Goal: Obtain resource: Obtain resource

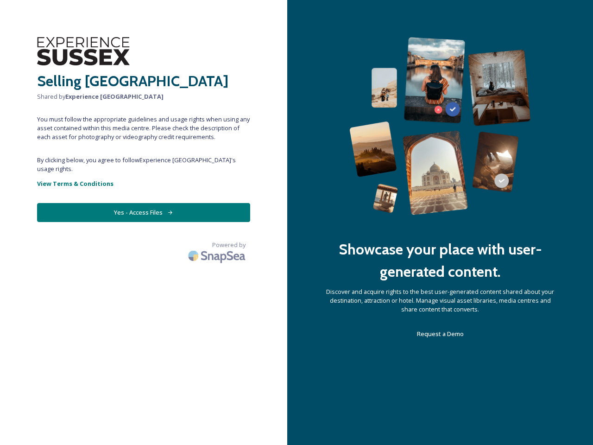
click at [297, 223] on div "Showcase your place with user-generated content. Discover and acquire rights to…" at bounding box center [440, 222] width 306 height 445
click at [144, 204] on button "Yes - Access Files" at bounding box center [143, 212] width 213 height 19
click at [218, 245] on img at bounding box center [217, 256] width 65 height 22
click at [297, 223] on div "Showcase your place with user-generated content. Discover and acquire rights to…" at bounding box center [440, 222] width 306 height 445
click at [144, 204] on button "Yes - Access Files" at bounding box center [143, 212] width 213 height 19
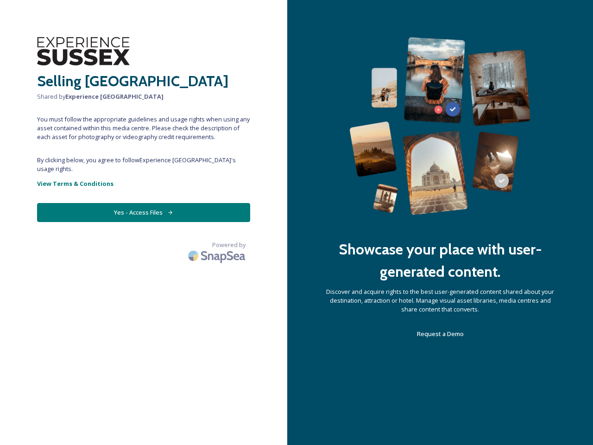
click at [218, 245] on img at bounding box center [217, 256] width 65 height 22
